Goal: Navigation & Orientation: Find specific page/section

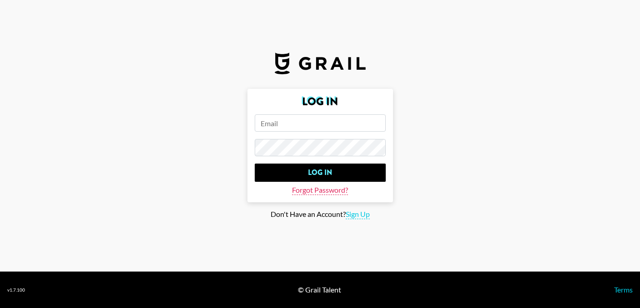
click at [330, 190] on span "Forgot Password?" at bounding box center [320, 190] width 56 height 10
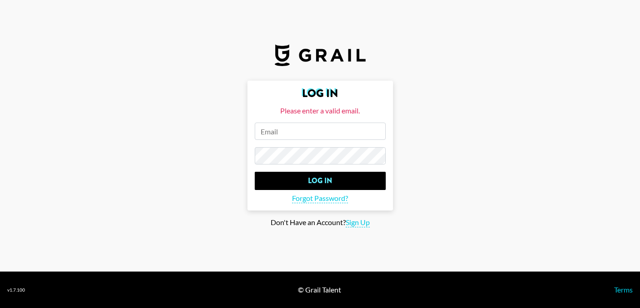
click at [304, 137] on input "email" at bounding box center [320, 130] width 131 height 17
drag, startPoint x: 328, startPoint y: 134, endPoint x: 285, endPoint y: 134, distance: 43.2
click at [285, 134] on input "raphaelorleckjetter" at bounding box center [320, 130] width 131 height 17
type input "[PERSON_NAME][EMAIL_ADDRESS][DOMAIN_NAME]"
click at [324, 199] on span "Forgot Password?" at bounding box center [320, 198] width 56 height 10
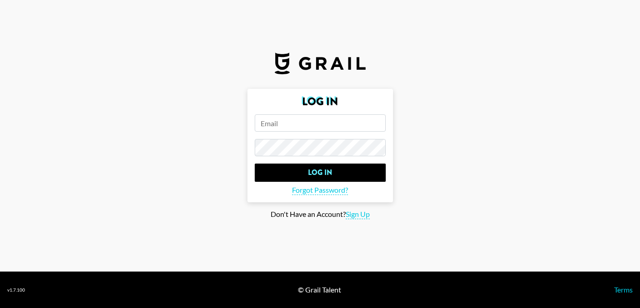
click at [296, 119] on input "email" at bounding box center [320, 122] width 131 height 17
type input "[PERSON_NAME][EMAIL_ADDRESS][DOMAIN_NAME]"
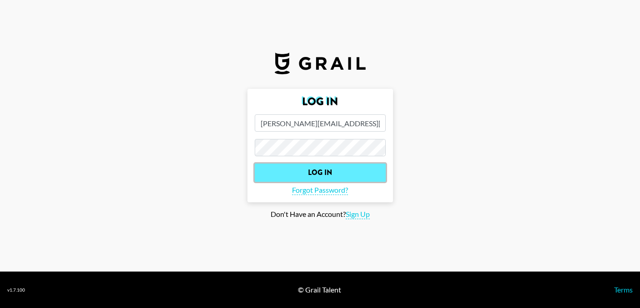
click at [353, 176] on input "Log In" at bounding box center [320, 172] width 131 height 18
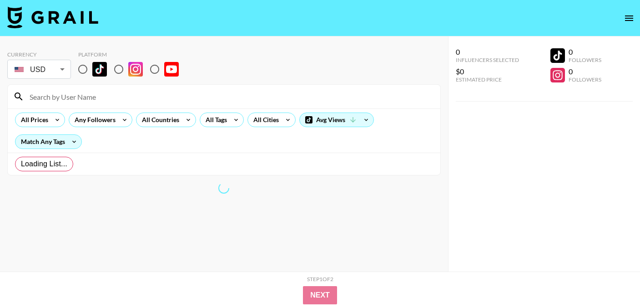
radio input "true"
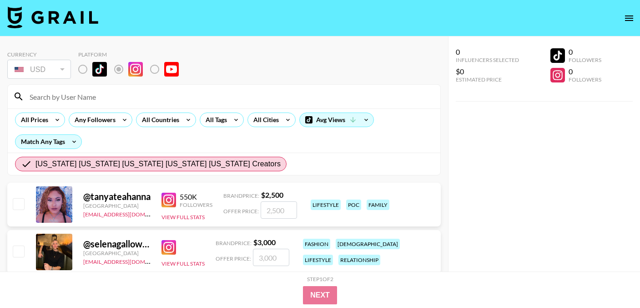
click at [421, 145] on div "All Prices Any Followers All Countries All Tags All Cities Avg Views Match Any …" at bounding box center [224, 130] width 433 height 44
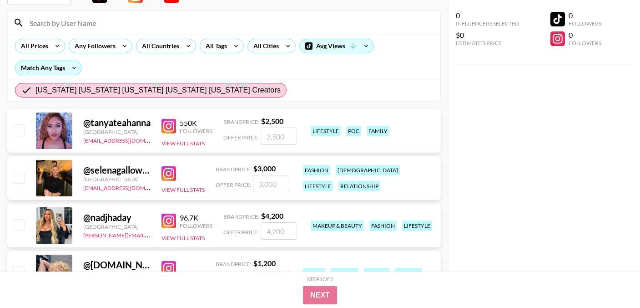
scroll to position [75, 0]
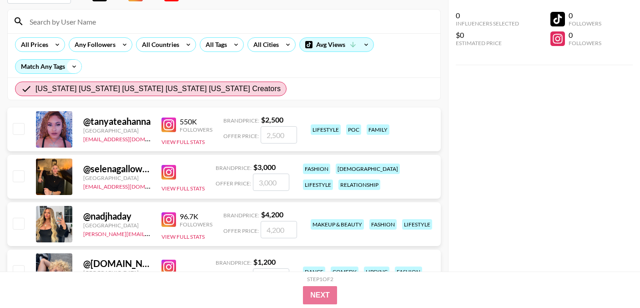
click at [69, 66] on icon at bounding box center [74, 67] width 15 height 14
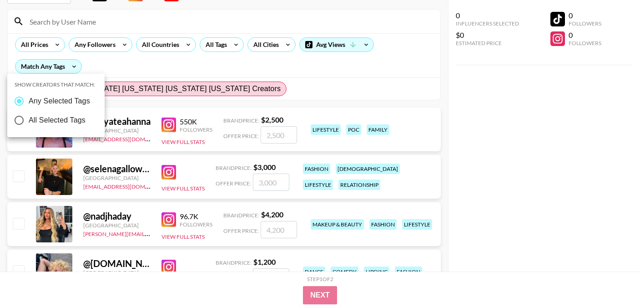
click at [152, 69] on div at bounding box center [320, 154] width 640 height 308
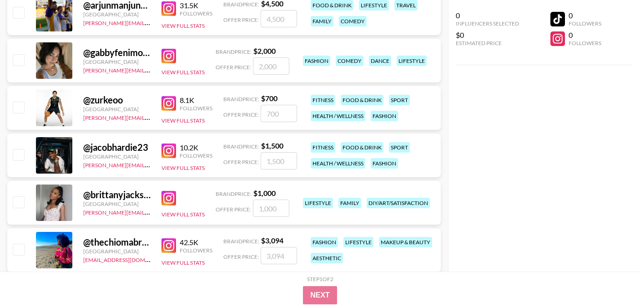
scroll to position [856, 0]
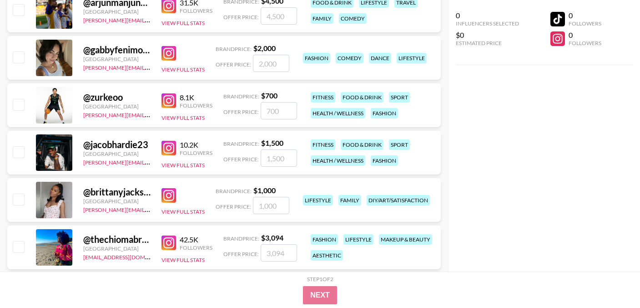
click at [165, 193] on img at bounding box center [169, 195] width 15 height 15
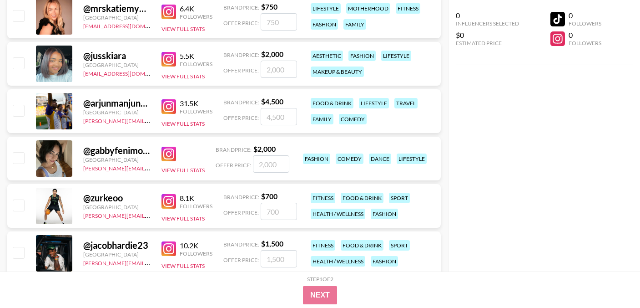
scroll to position [751, 0]
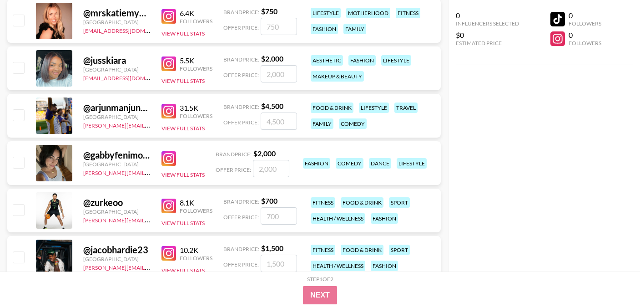
click at [168, 110] on img at bounding box center [169, 111] width 15 height 15
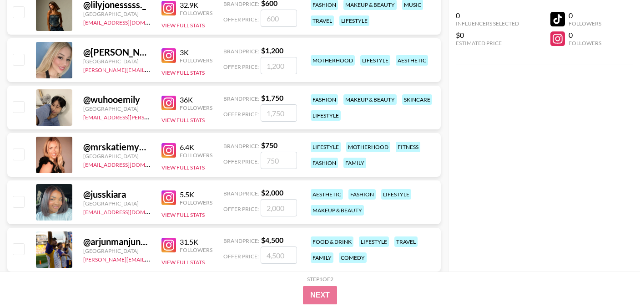
scroll to position [616, 0]
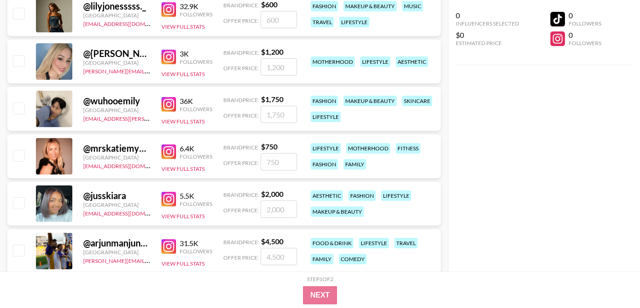
click at [169, 148] on img at bounding box center [169, 151] width 15 height 15
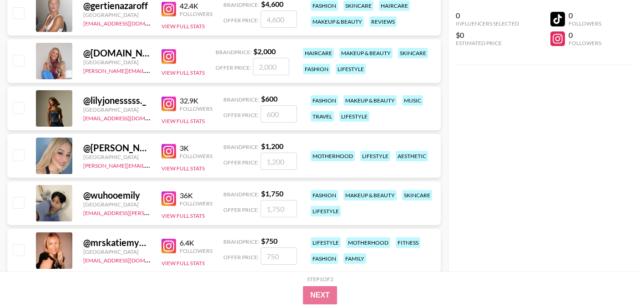
scroll to position [522, 0]
click at [170, 152] on img at bounding box center [169, 151] width 15 height 15
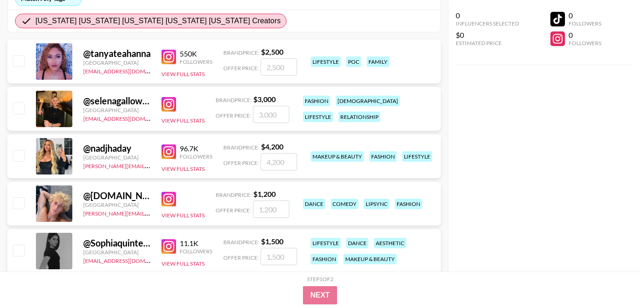
scroll to position [140, 0]
